Goal: Task Accomplishment & Management: Manage account settings

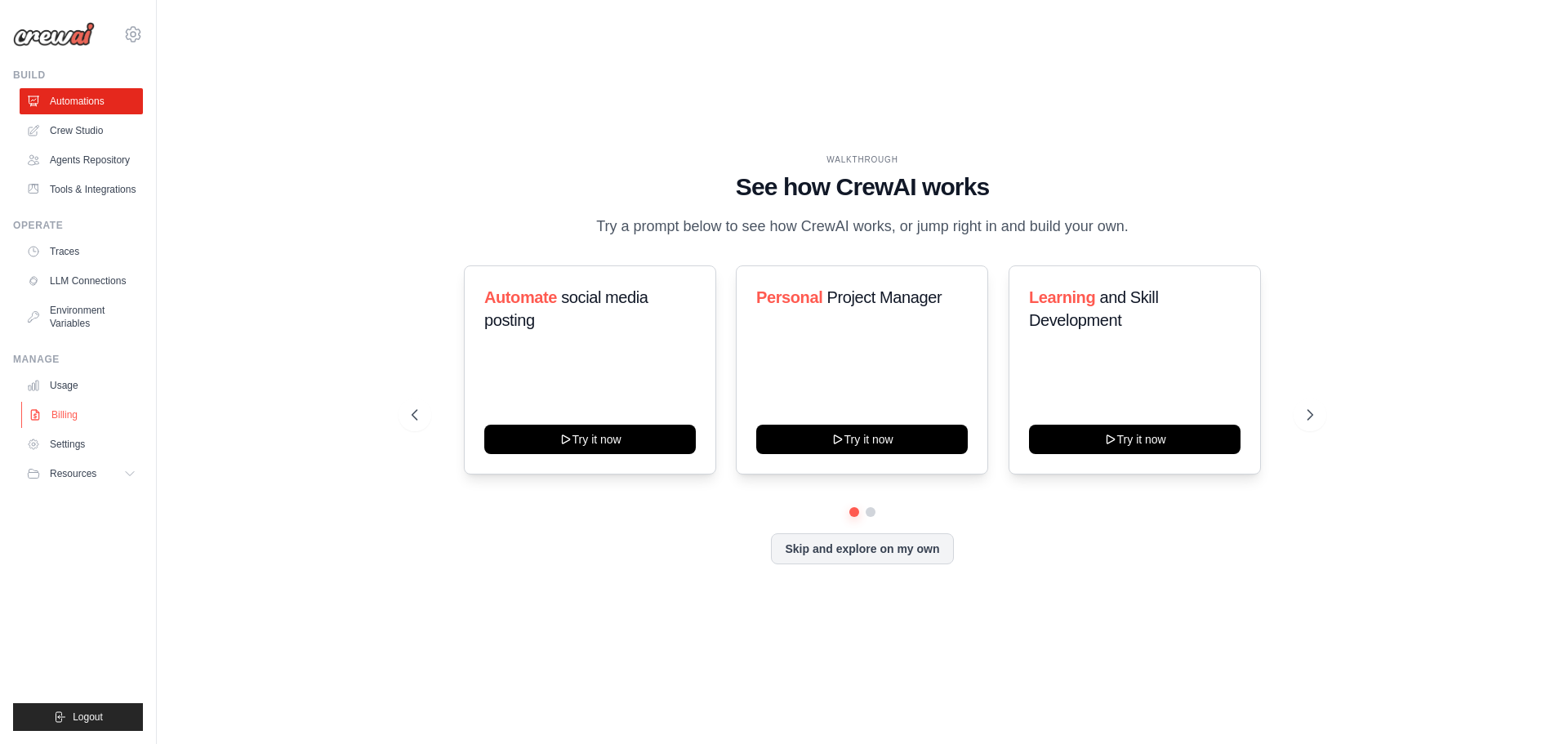
click at [79, 422] on link "Billing" at bounding box center [83, 415] width 123 height 26
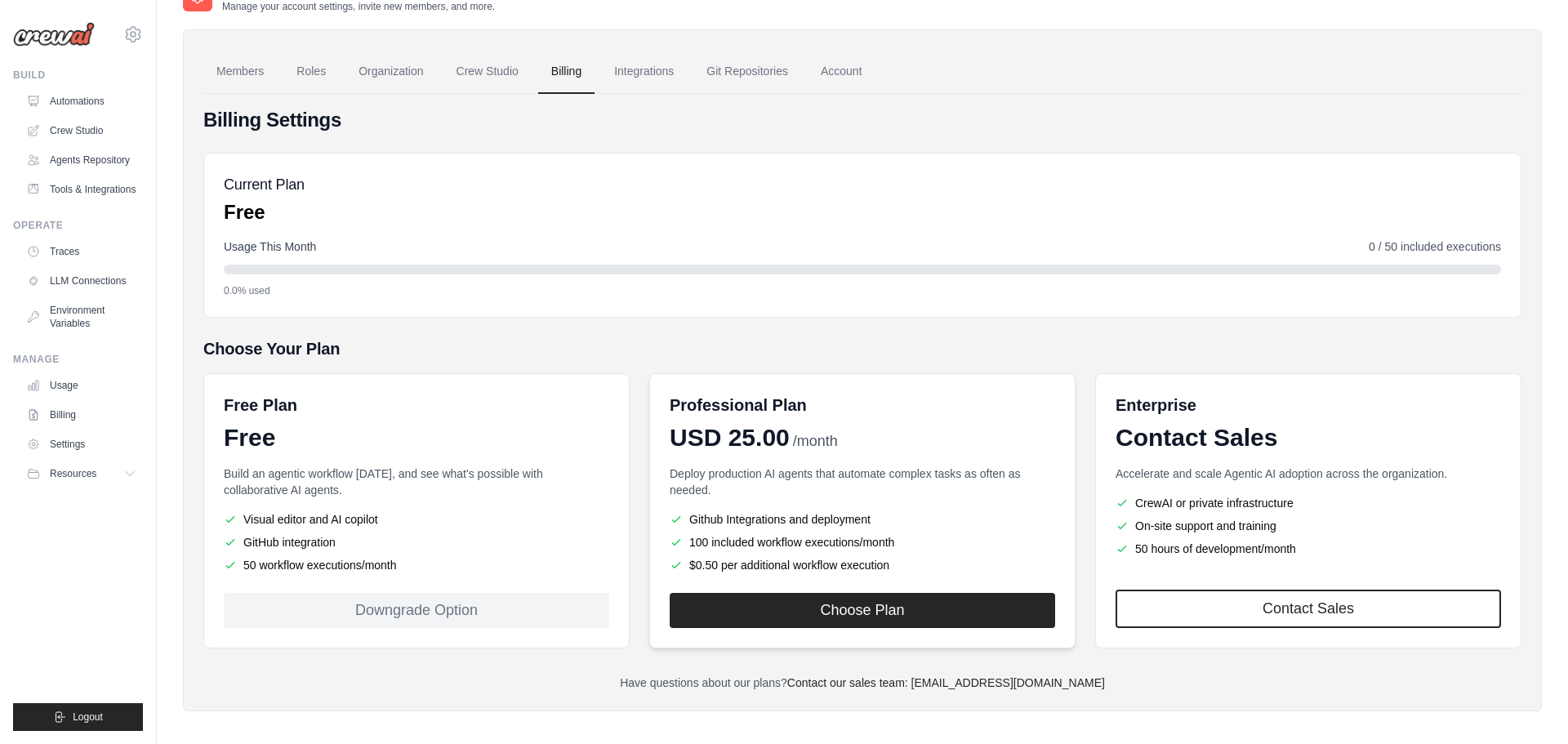
scroll to position [46, 0]
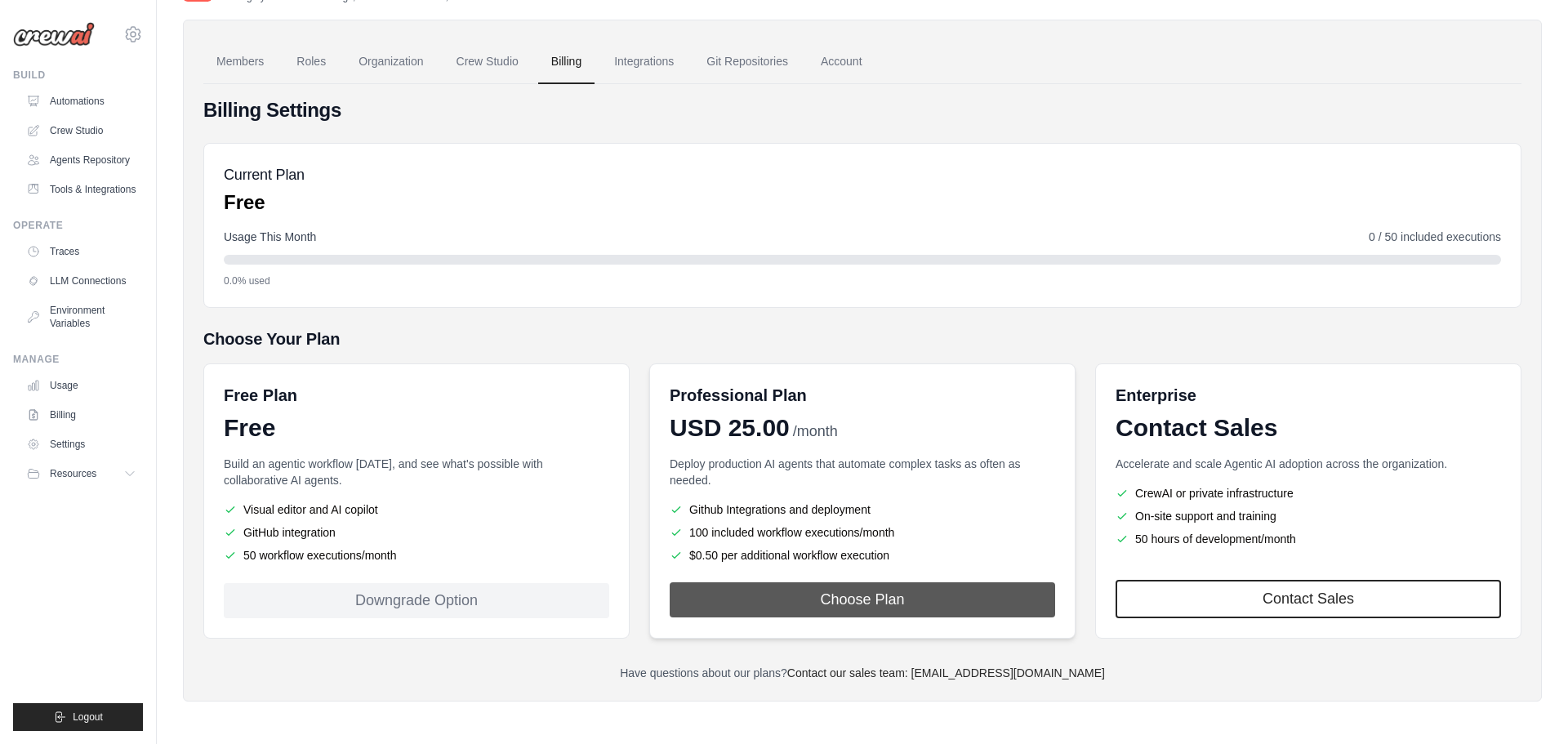
click at [752, 602] on button "Choose Plan" at bounding box center [862, 600] width 385 height 35
